Goal: Transaction & Acquisition: Purchase product/service

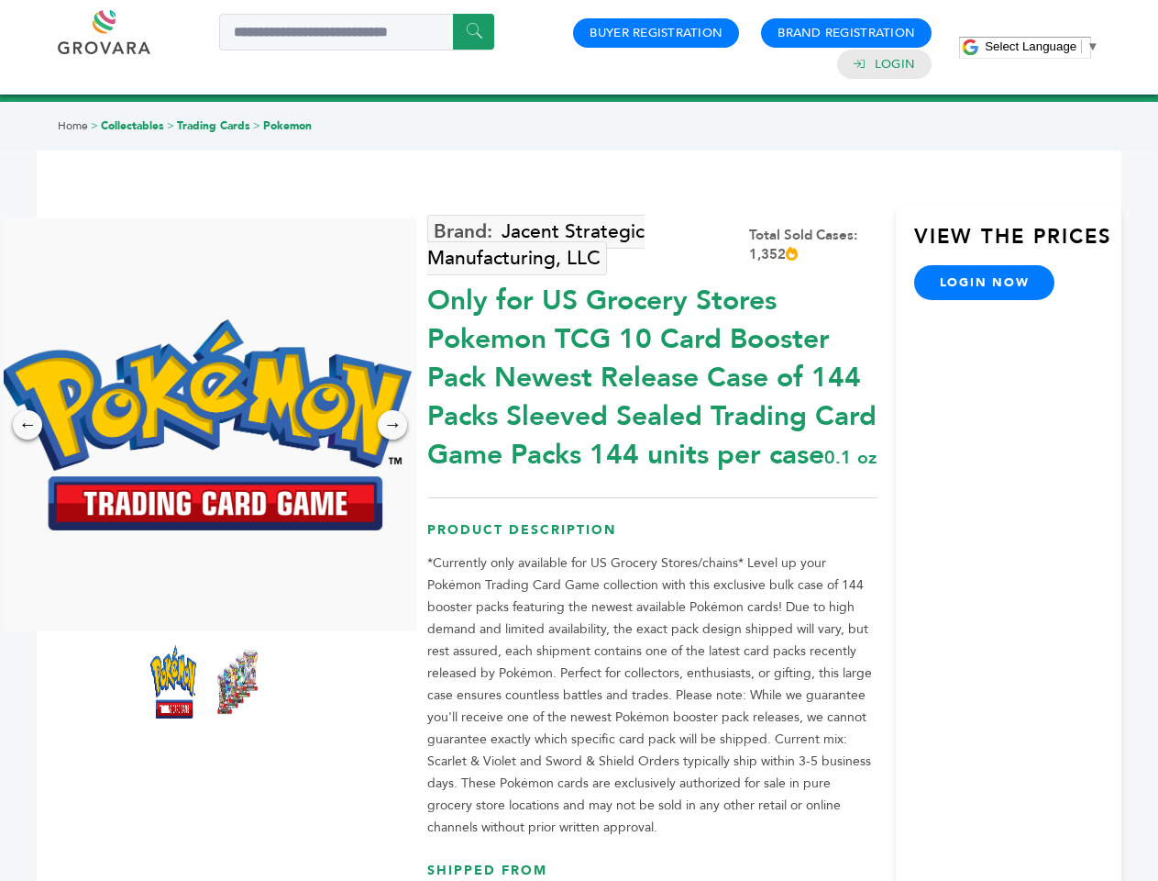
click at [1042, 46] on span "Select Language" at bounding box center [1031, 46] width 92 height 14
click at [205, 425] on img at bounding box center [205, 424] width 413 height 211
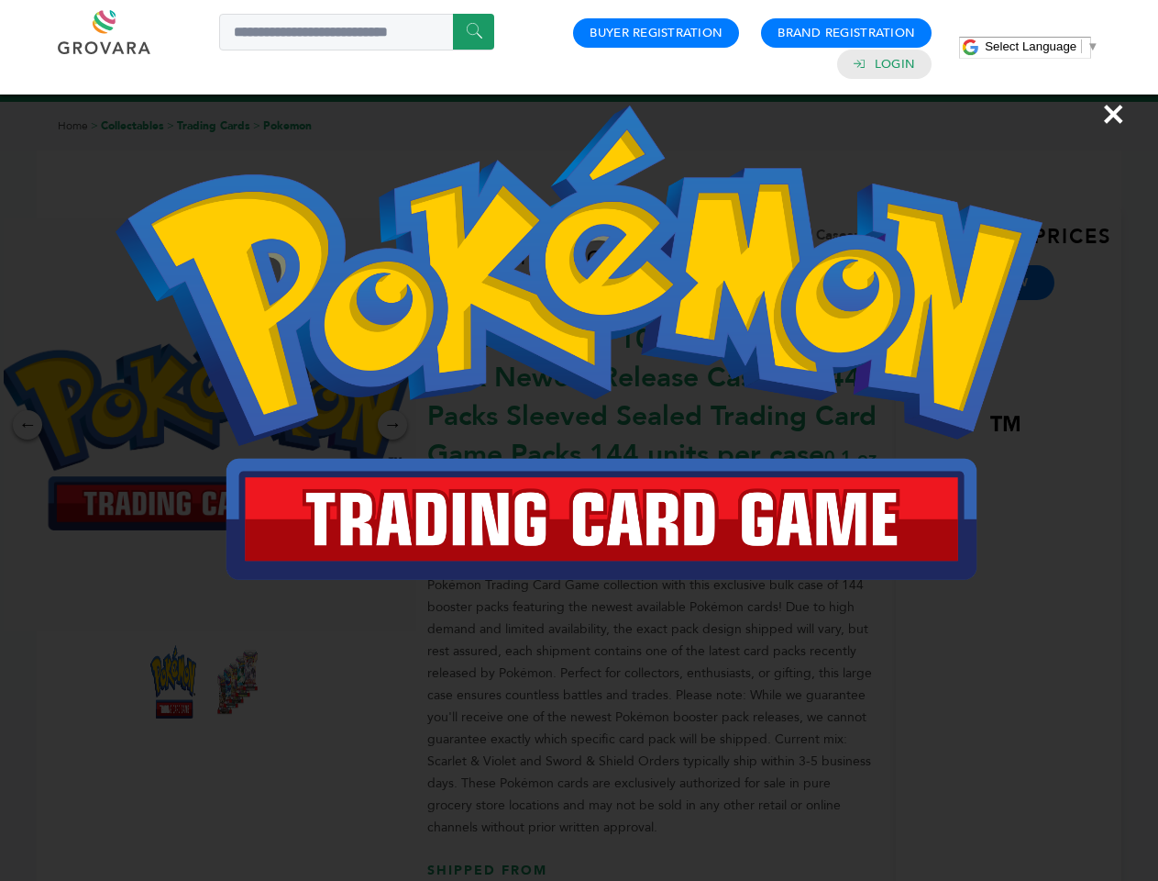
click at [28, 425] on div "×" at bounding box center [579, 440] width 1158 height 881
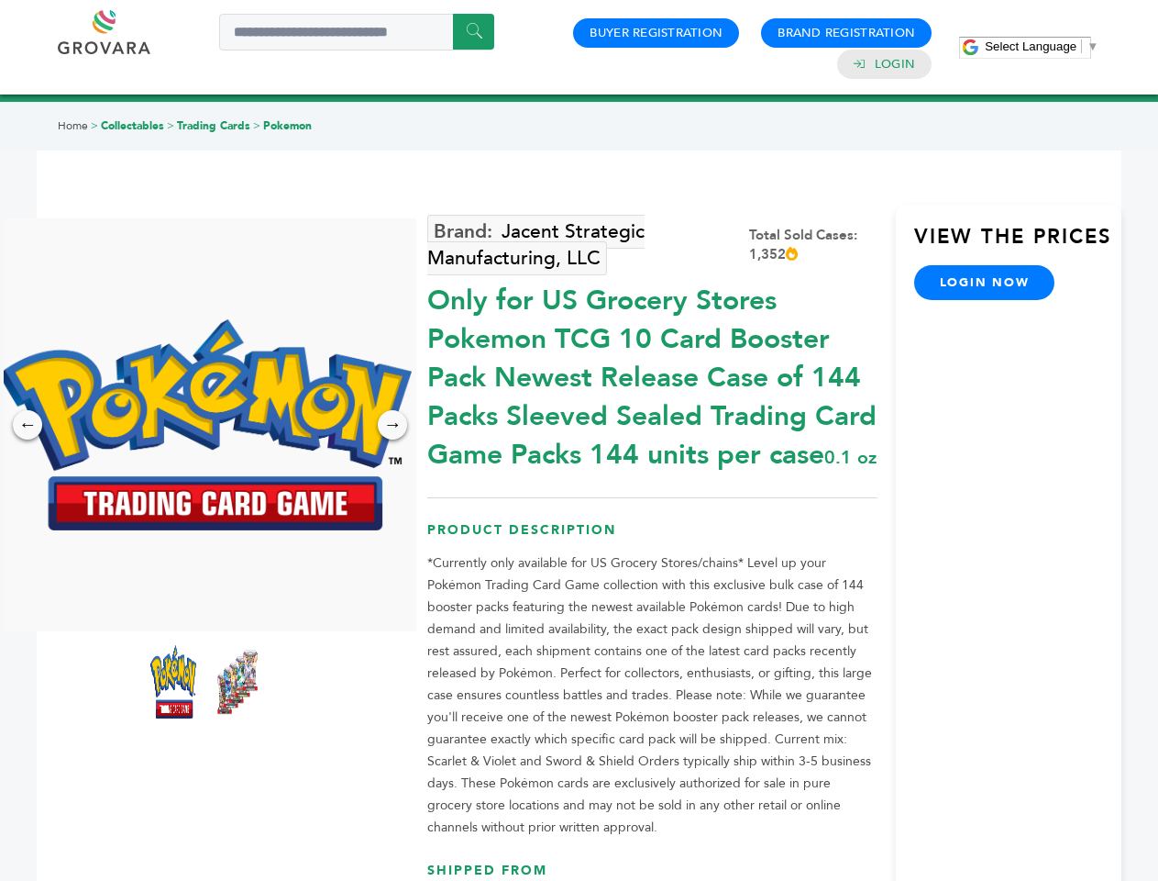
click at [393, 425] on div "→" at bounding box center [392, 424] width 29 height 29
click at [173, 681] on img at bounding box center [173, 681] width 46 height 73
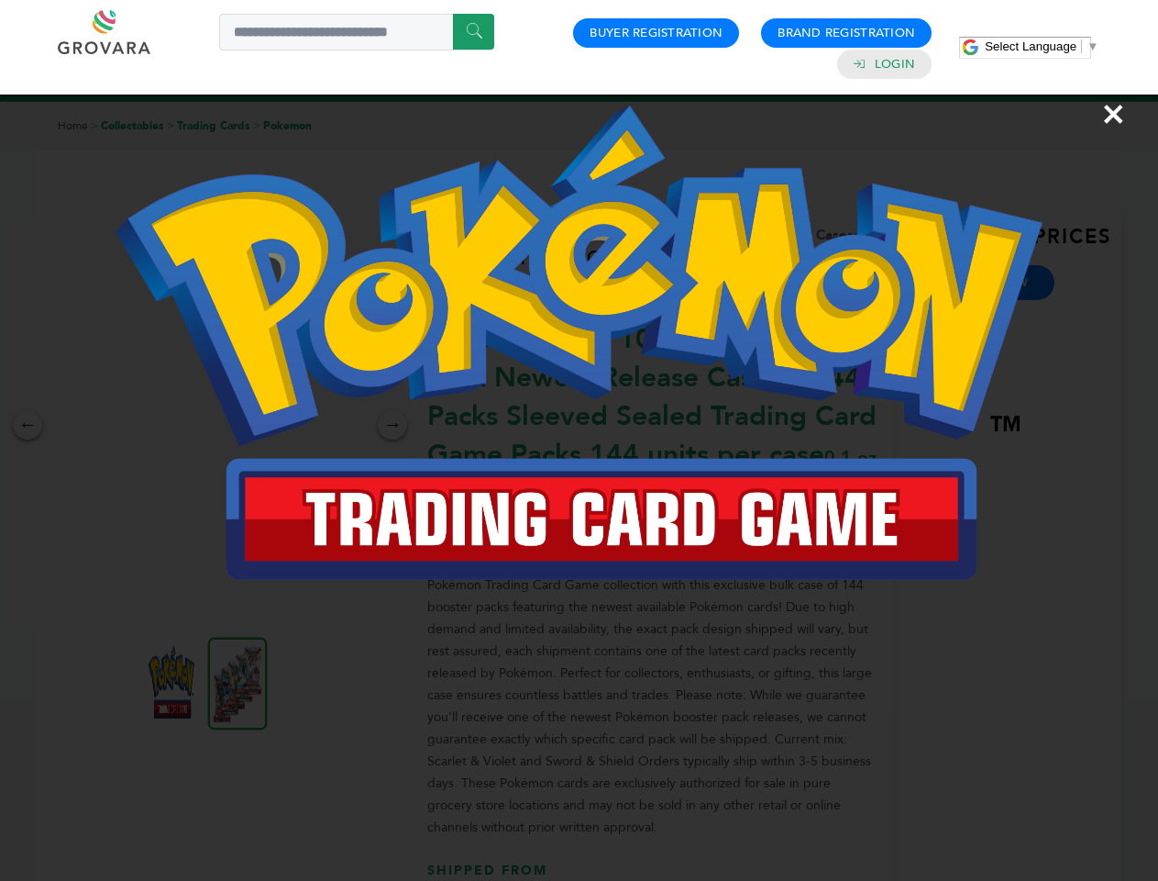
click at [238, 681] on div "×" at bounding box center [579, 440] width 1158 height 881
